Goal: Information Seeking & Learning: Understand process/instructions

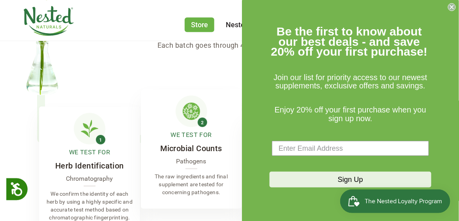
scroll to position [1381, 0]
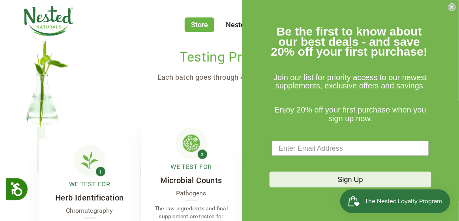
click at [455, 7] on circle "Close dialog" at bounding box center [451, 7] width 7 height 7
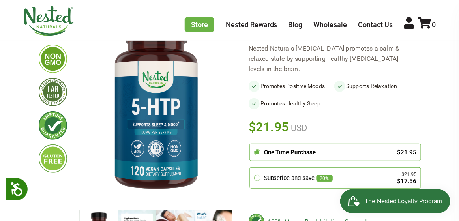
scroll to position [79, 0]
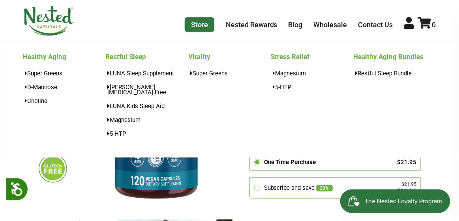
click at [204, 22] on link "Store" at bounding box center [200, 24] width 30 height 15
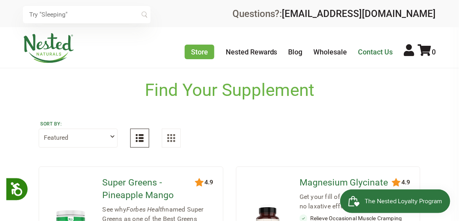
click at [383, 50] on link "Contact Us" at bounding box center [375, 52] width 35 height 8
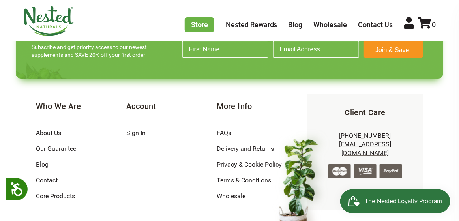
scroll to position [735, 0]
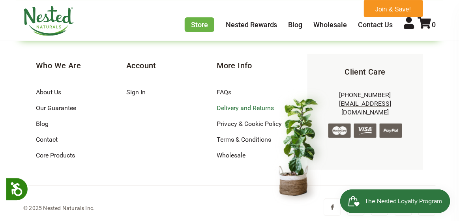
click at [249, 104] on link "Delivery and Returns" at bounding box center [245, 107] width 57 height 7
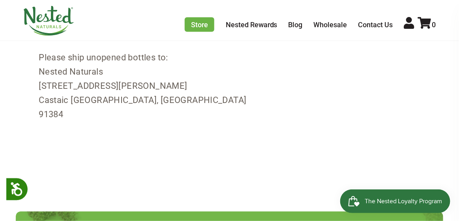
scroll to position [1105, 0]
